Goal: Transaction & Acquisition: Purchase product/service

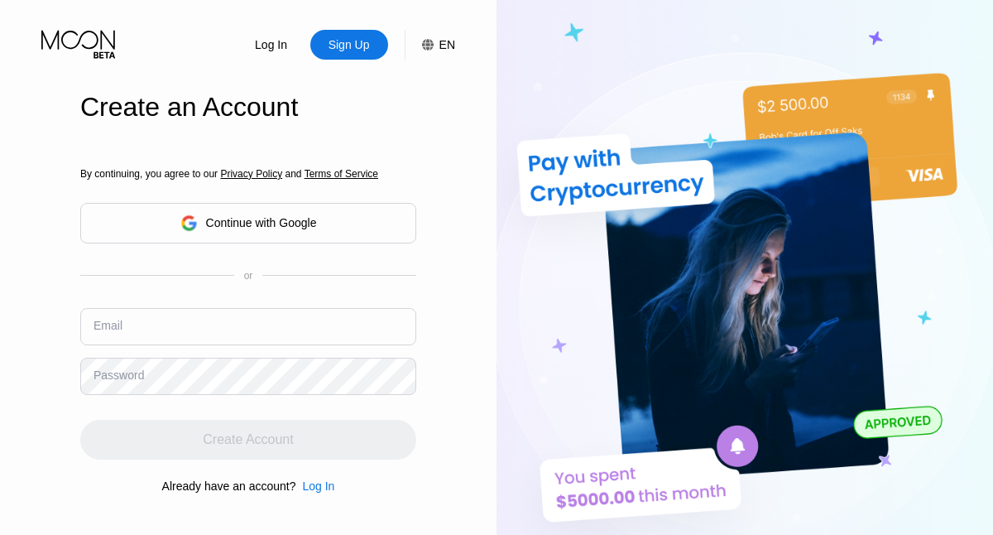
click at [248, 308] on input "text" at bounding box center [248, 326] width 336 height 37
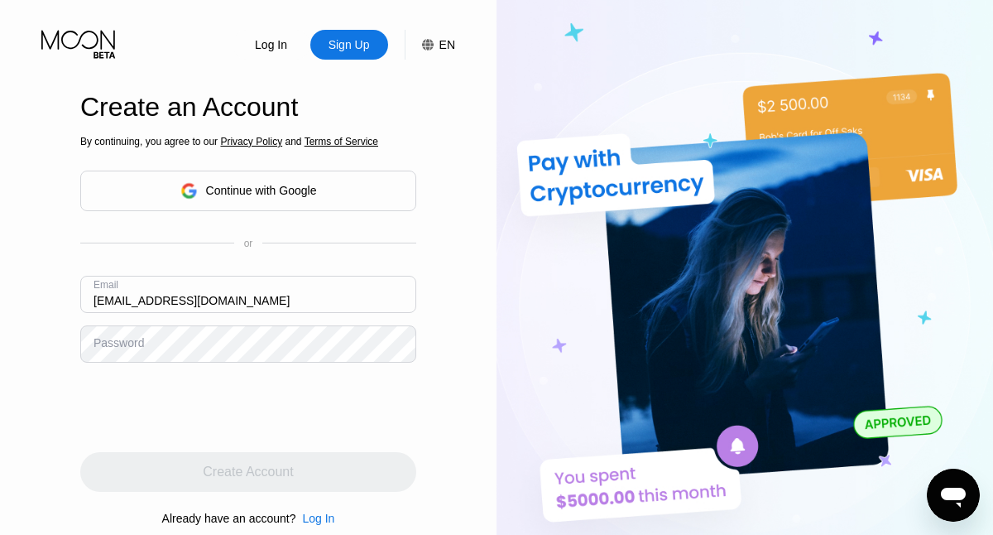
type input "[EMAIL_ADDRESS][DOMAIN_NAME]"
click at [248, 472] on div "Create Account" at bounding box center [248, 472] width 90 height 17
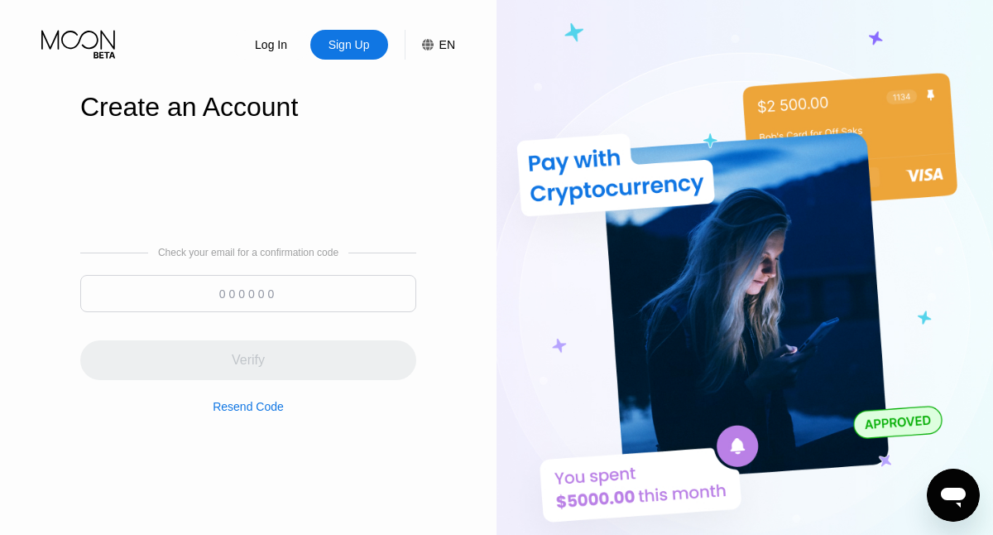
click at [248, 293] on input at bounding box center [248, 293] width 336 height 37
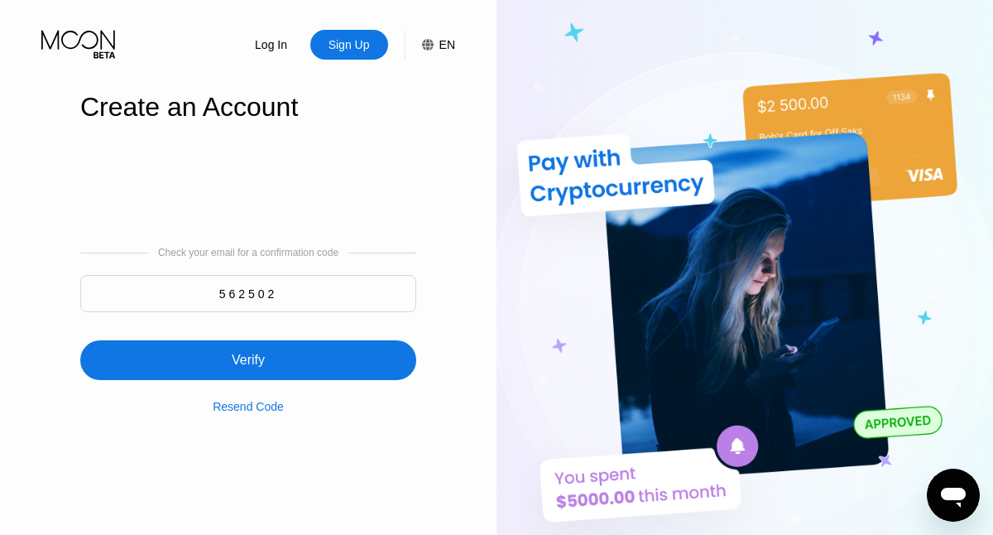
type input "562502"
click at [248, 350] on div "Verify" at bounding box center [248, 360] width 336 height 40
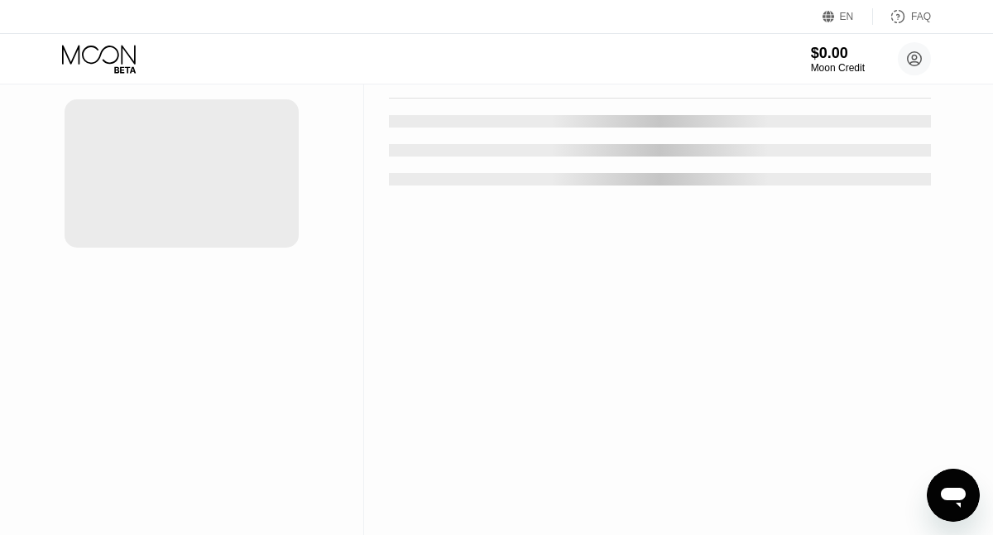
click at [250, 41] on div "New Card" at bounding box center [258, 33] width 51 height 14
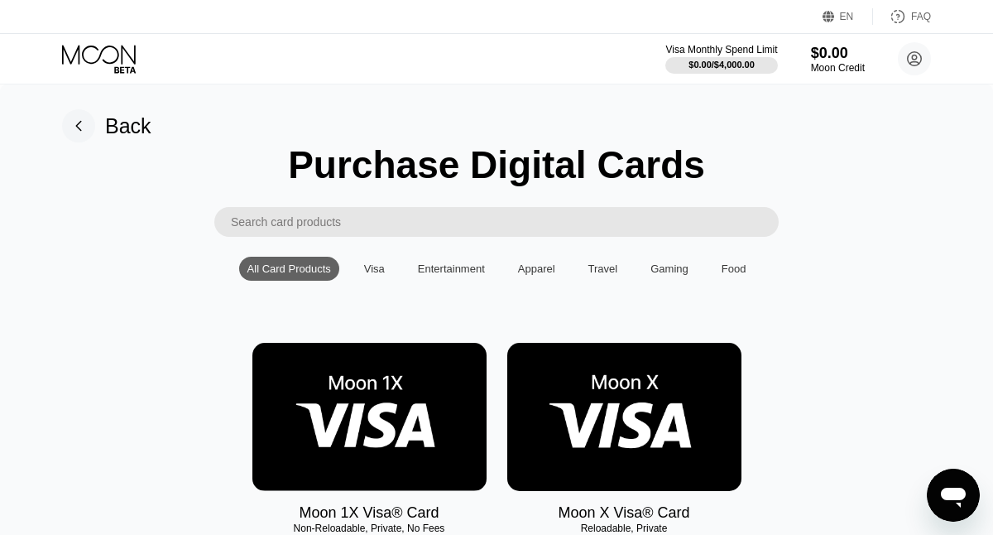
click at [369, 417] on img at bounding box center [369, 417] width 234 height 148
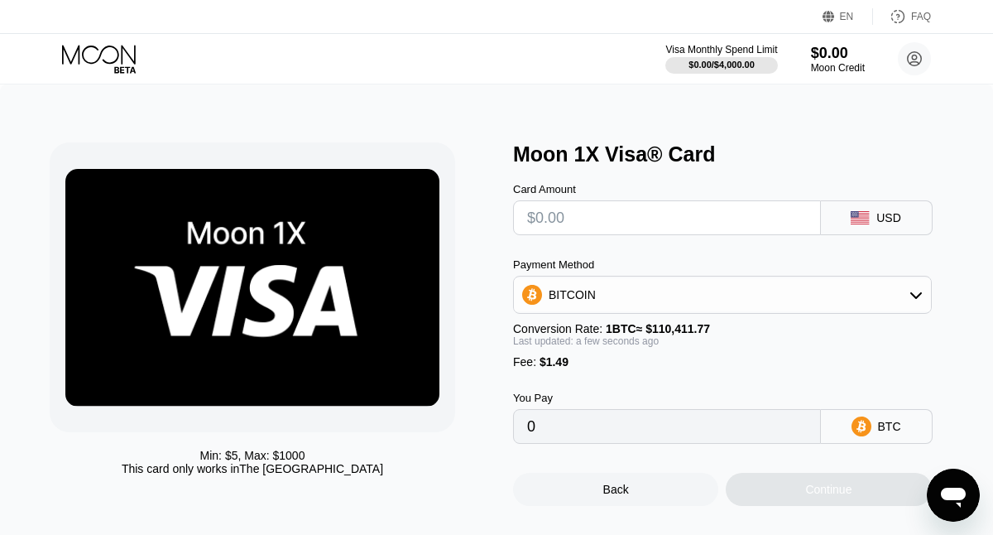
click at [666, 218] on input "text" at bounding box center [667, 217] width 280 height 33
type input "$1"
type input "0.00002256"
type input "$12"
type input "0.00012218"
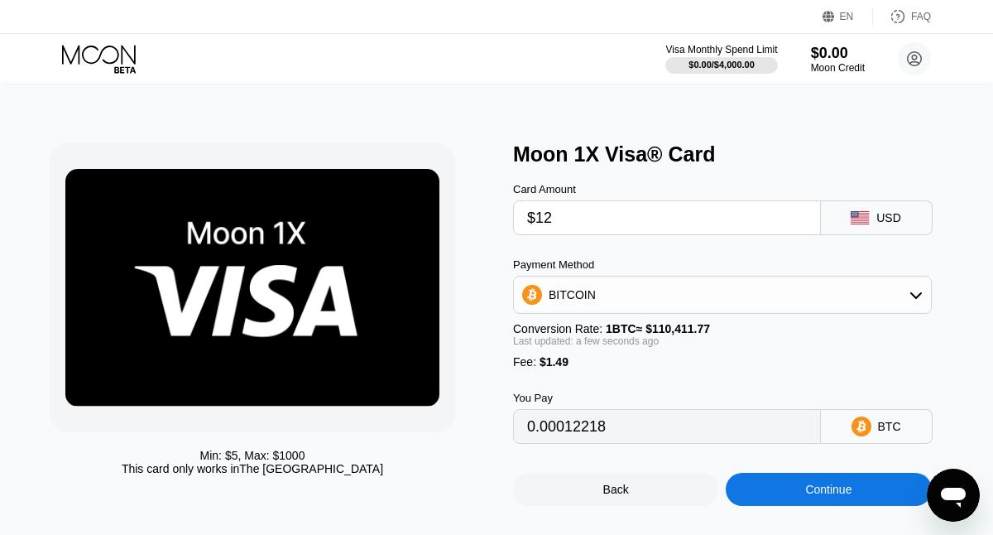
type input "$120"
type input "0.00110034"
click at [829, 490] on div "Continue" at bounding box center [828, 489] width 46 height 13
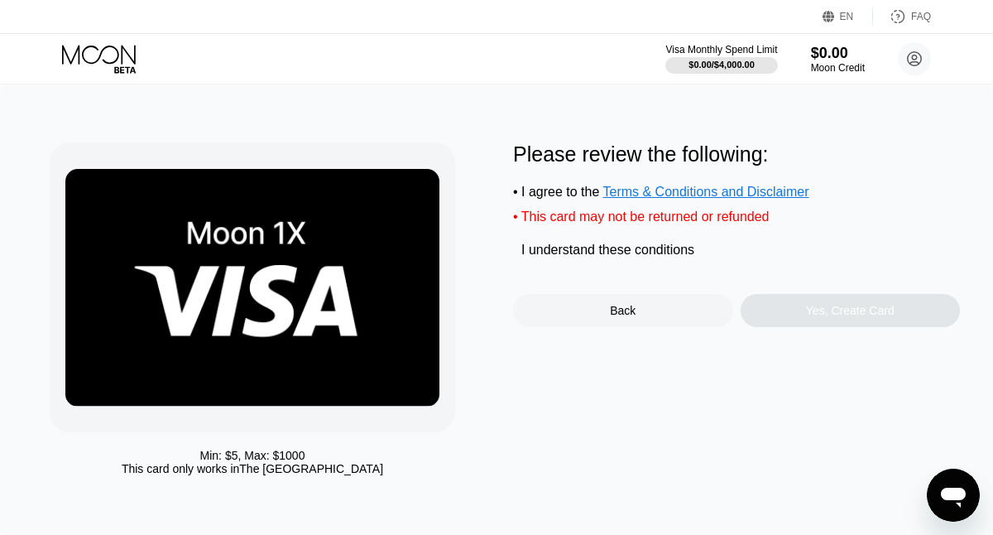
click at [610, 253] on div "I understand these conditions" at bounding box center [608, 250] width 173 height 15
click at [850, 313] on div "Yes, Create Card" at bounding box center [850, 310] width 89 height 13
